Goal: Find specific page/section: Find specific page/section

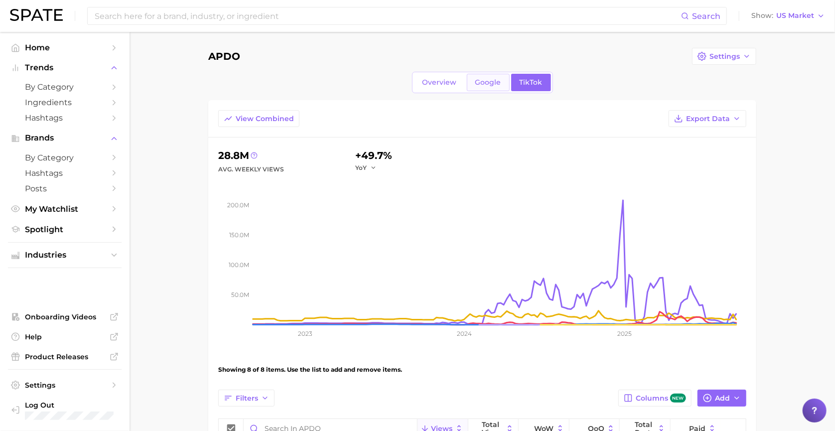
click at [498, 83] on span "Google" at bounding box center [488, 82] width 26 height 8
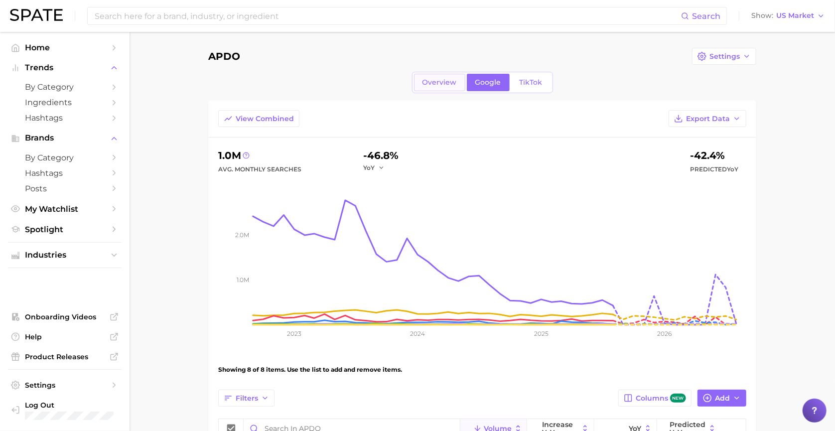
click at [429, 82] on span "Overview" at bounding box center [440, 82] width 34 height 8
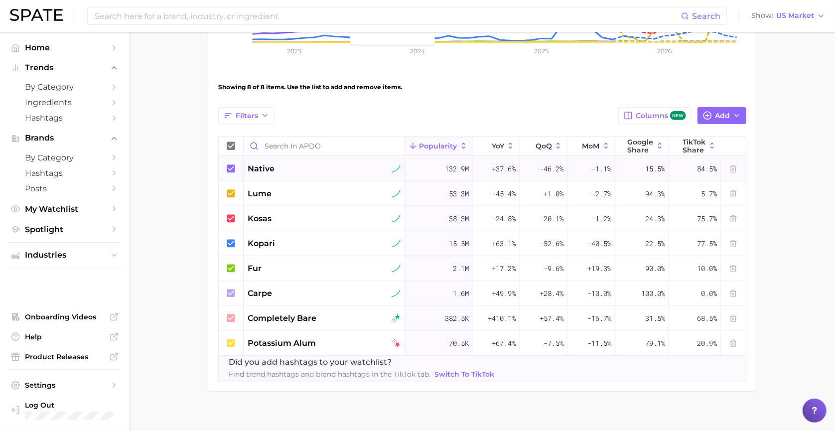
scroll to position [292, 0]
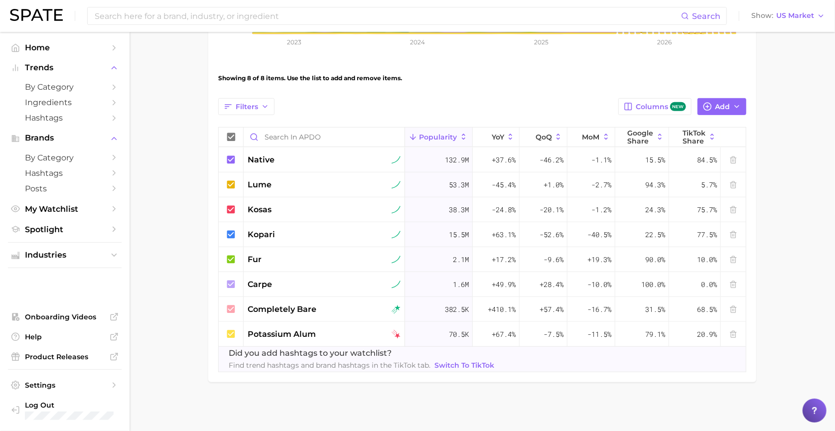
click at [188, 259] on main "APDO Settings Overview Google TikTok View Combined Export Data 244.1m Avg. Mont…" at bounding box center [483, 86] width 706 height 692
